Goal: Information Seeking & Learning: Check status

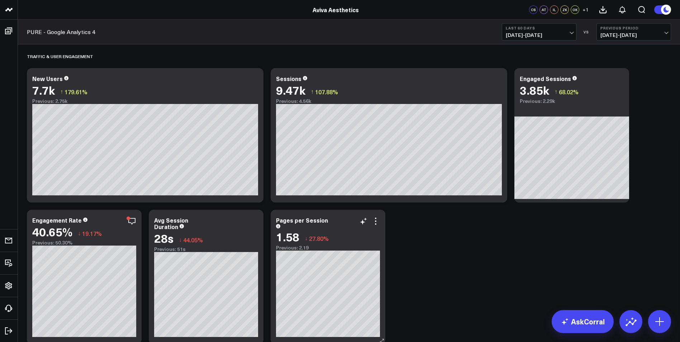
scroll to position [215, 0]
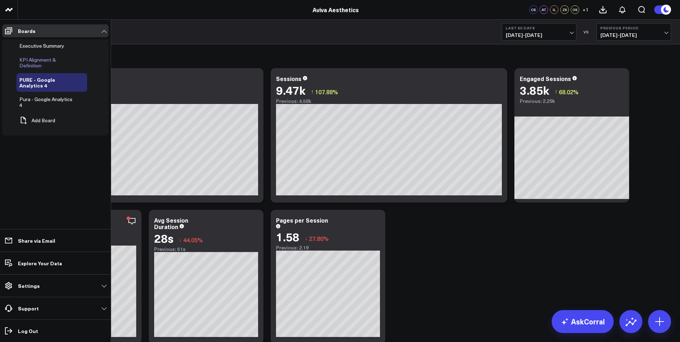
click at [48, 60] on span "KPI Alignment & Definition" at bounding box center [37, 62] width 37 height 13
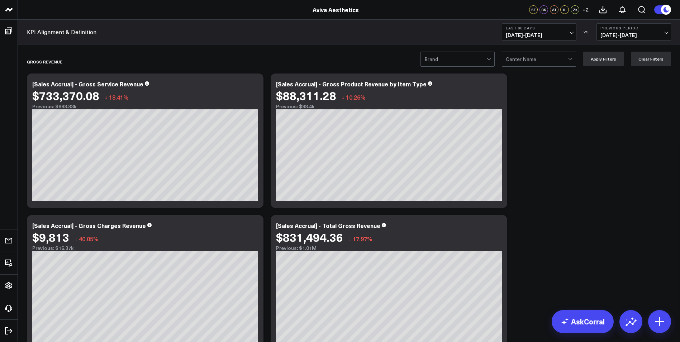
click at [568, 30] on button "Last 60 Days [DATE] - [DATE]" at bounding box center [539, 31] width 75 height 17
click at [534, 175] on link "Last Year" at bounding box center [539, 173] width 74 height 14
click at [585, 9] on span "+ 2" at bounding box center [585, 9] width 6 height 5
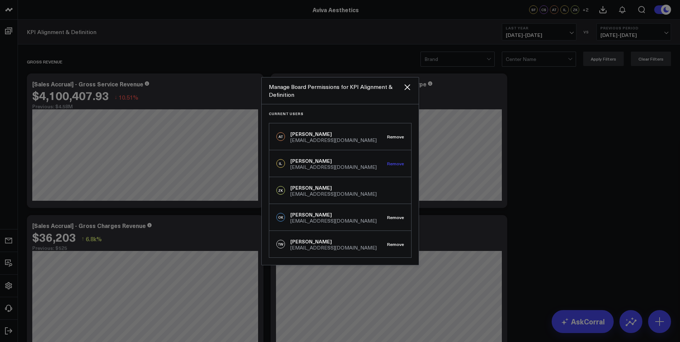
click at [396, 164] on button "Remove" at bounding box center [395, 163] width 17 height 5
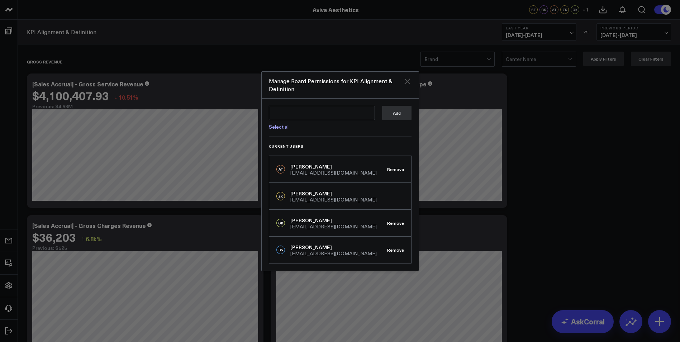
click at [406, 81] on icon "Close" at bounding box center [407, 81] width 9 height 9
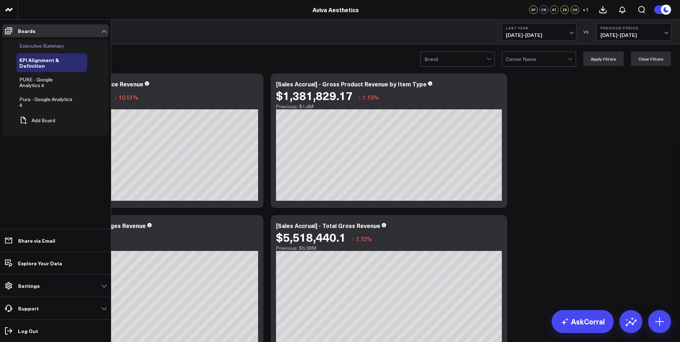
click at [32, 48] on span "Executive Summary" at bounding box center [41, 45] width 45 height 7
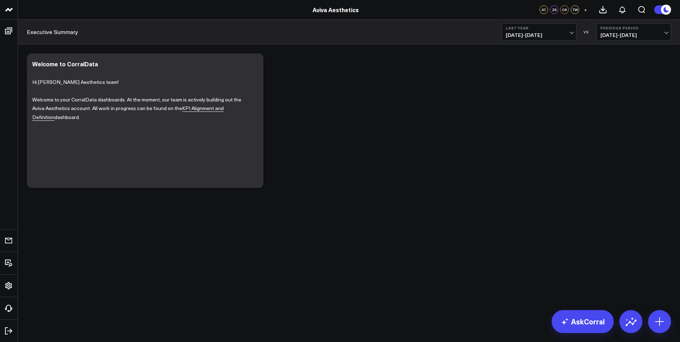
click at [556, 11] on div "ZK" at bounding box center [554, 9] width 9 height 9
click at [585, 11] on span "+" at bounding box center [585, 9] width 3 height 5
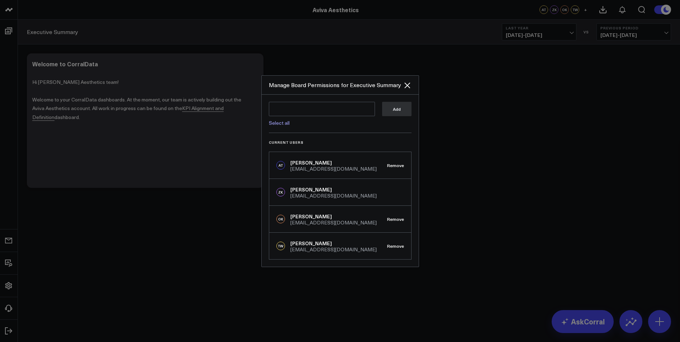
click at [473, 144] on div at bounding box center [340, 171] width 680 height 342
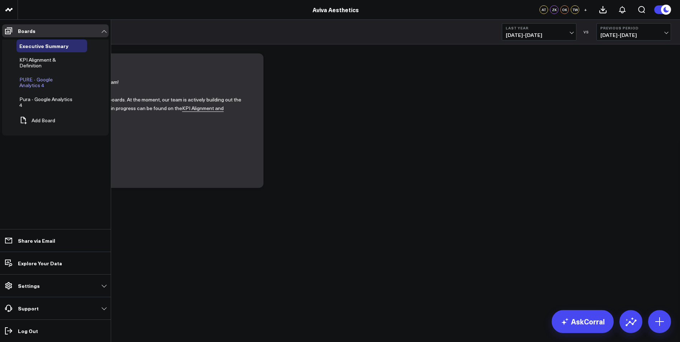
click at [47, 78] on span "PURE - Google Analytics 4" at bounding box center [35, 82] width 33 height 13
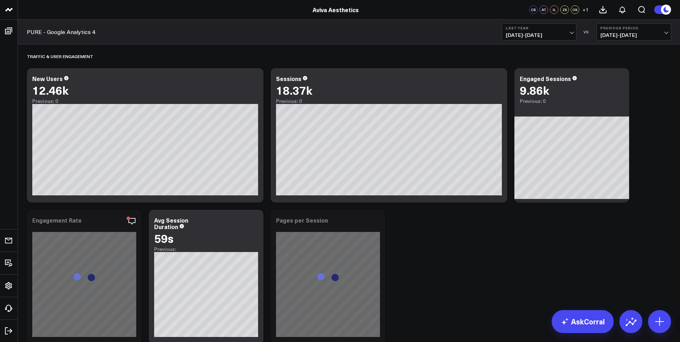
click at [560, 9] on div "ZK" at bounding box center [564, 9] width 9 height 9
click at [584, 9] on span "+ 1" at bounding box center [585, 9] width 6 height 5
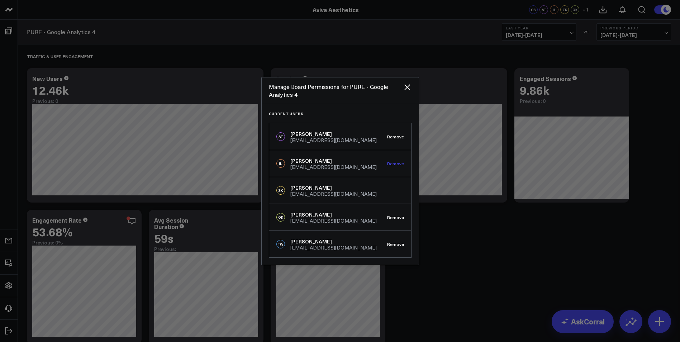
click at [395, 164] on button "Remove" at bounding box center [395, 163] width 17 height 5
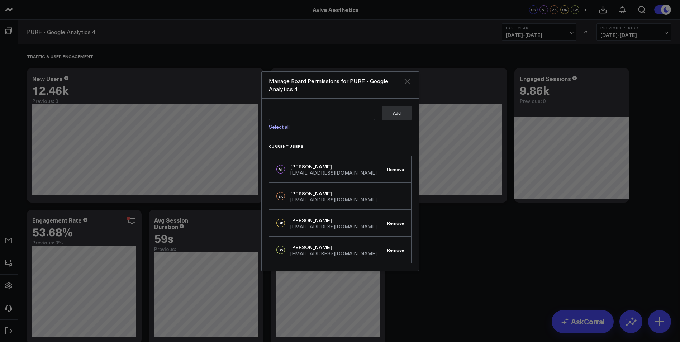
click at [408, 80] on icon "Close" at bounding box center [407, 81] width 6 height 6
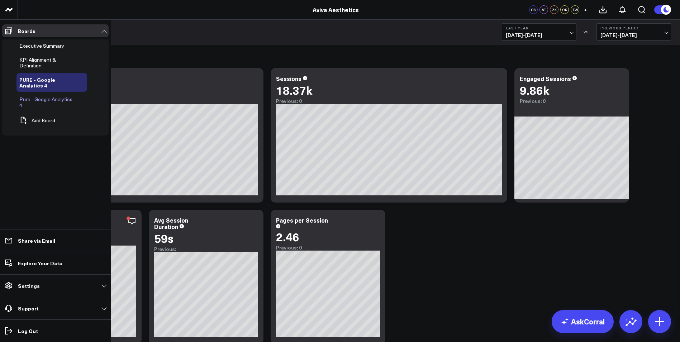
click at [39, 100] on span "Pura - Google Analytics 4" at bounding box center [45, 102] width 53 height 13
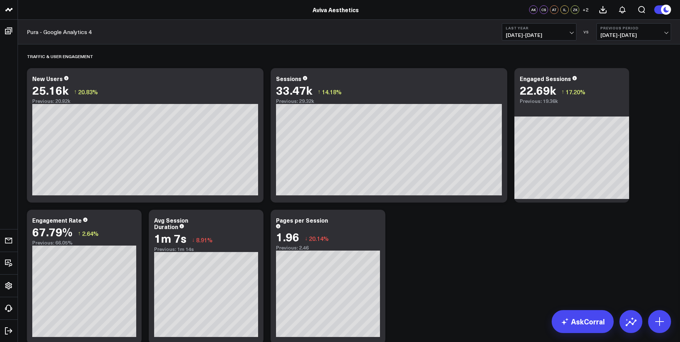
click at [584, 9] on span "+ 2" at bounding box center [585, 9] width 6 height 5
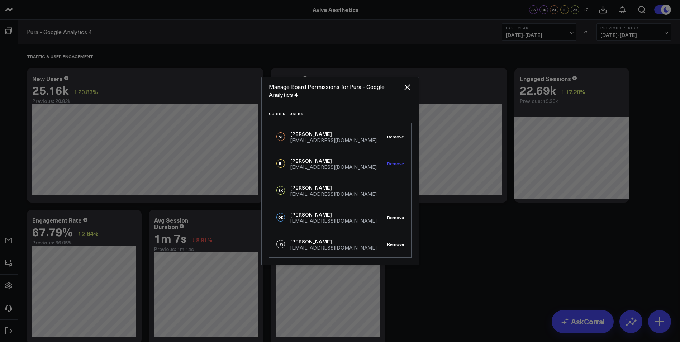
click at [398, 162] on button "Remove" at bounding box center [395, 163] width 17 height 5
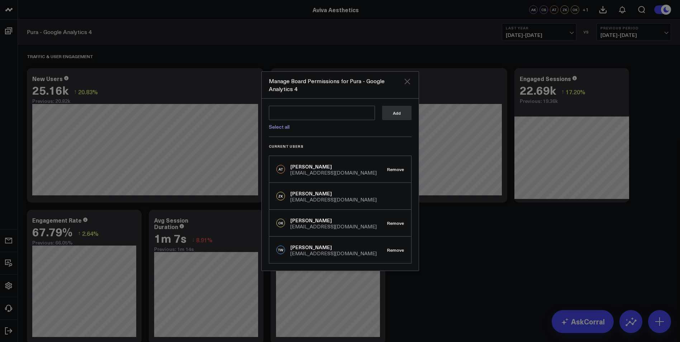
click at [408, 81] on icon "Close" at bounding box center [407, 81] width 6 height 6
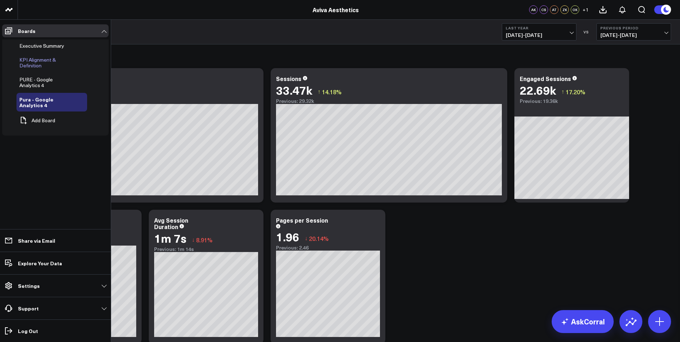
click at [42, 62] on span "KPI Alignment & Definition" at bounding box center [37, 62] width 37 height 13
